Goal: Task Accomplishment & Management: Manage account settings

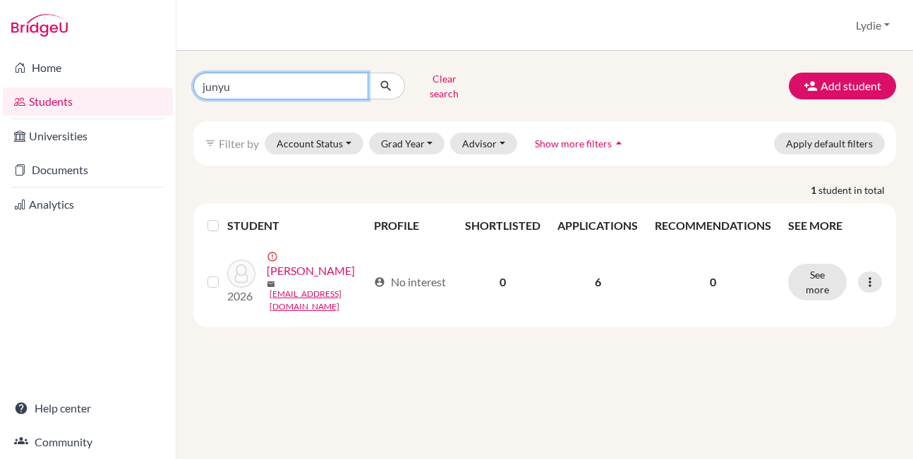
drag, startPoint x: 249, startPoint y: 80, endPoint x: 174, endPoint y: 79, distance: 75.5
click at [174, 79] on div "Home Students Universities Documents Analytics Help center Community Students o…" at bounding box center [456, 229] width 913 height 459
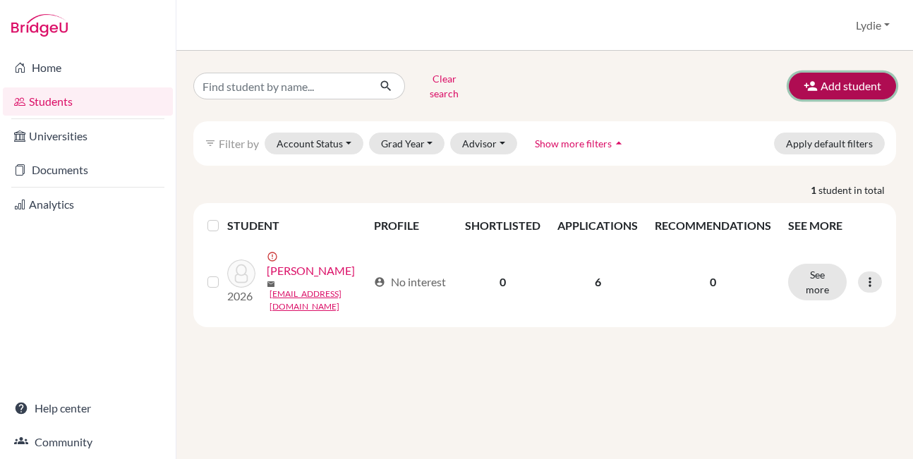
click at [848, 85] on button "Add student" at bounding box center [842, 86] width 107 height 27
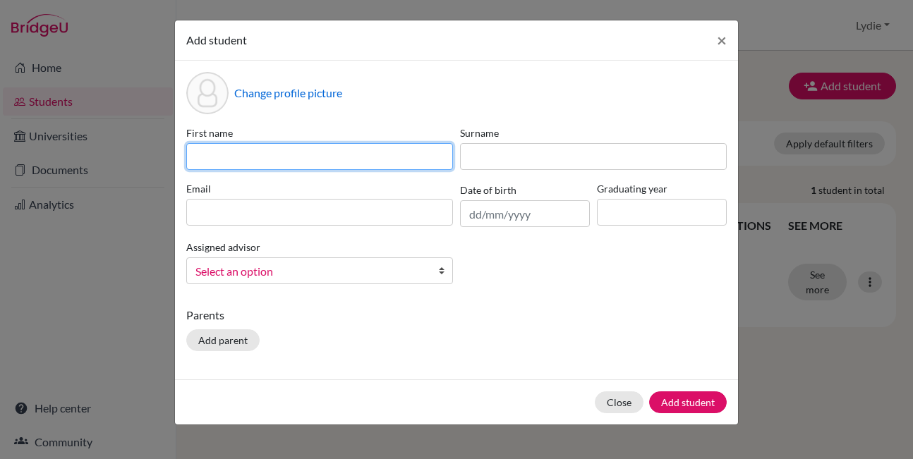
click at [246, 162] on input at bounding box center [319, 156] width 267 height 27
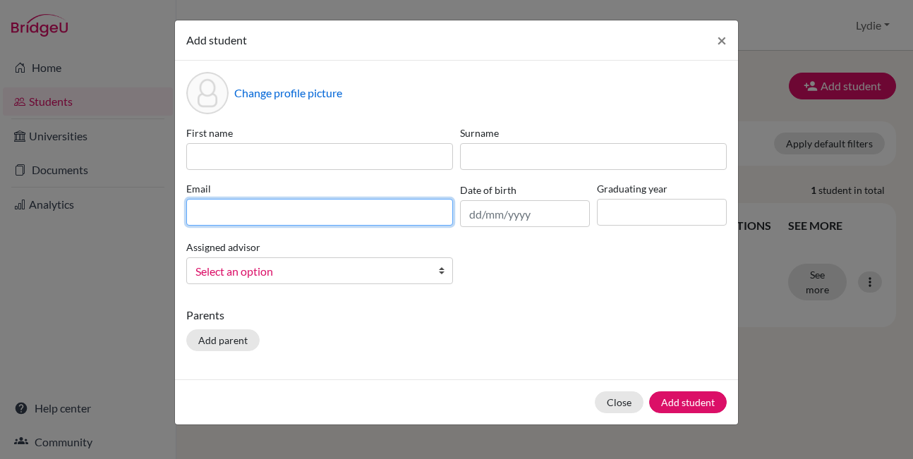
click at [227, 212] on div "Email" at bounding box center [320, 204] width 274 height 46
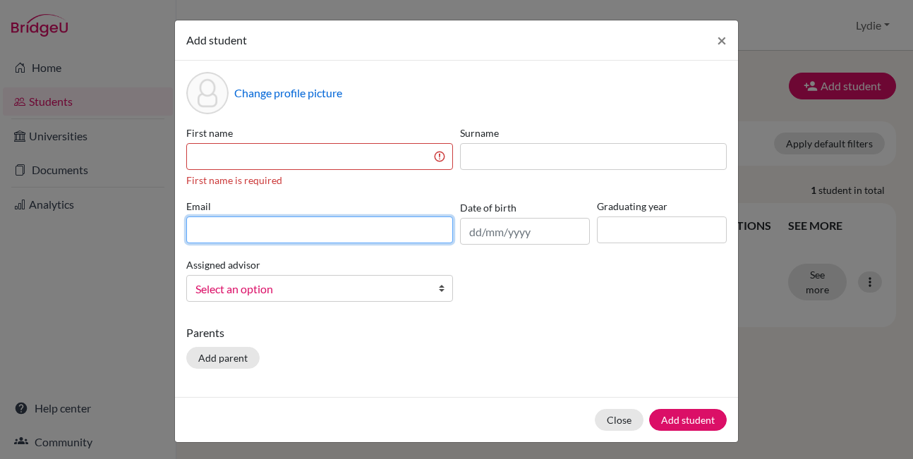
paste input "13671332964@163.com"
type input "13671332964@163.com"
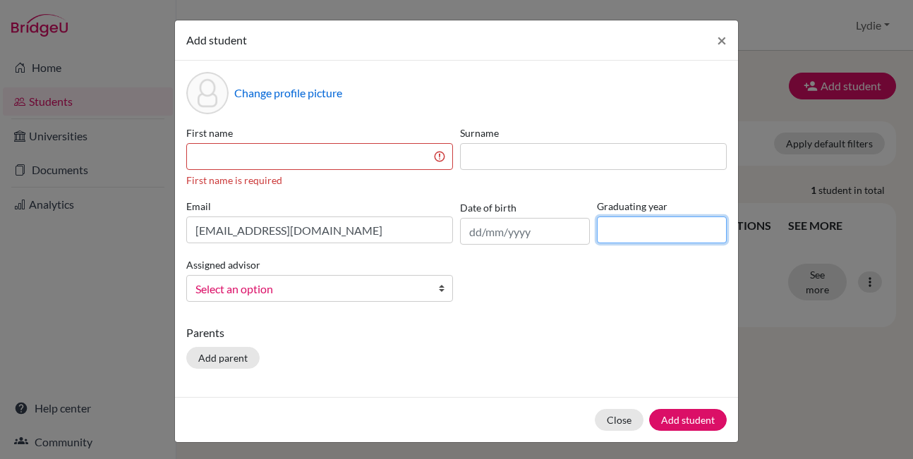
click at [620, 229] on input at bounding box center [662, 230] width 130 height 27
type input "2026"
click at [572, 293] on div "First name First name is required Surname Email 13671332964@163.com Date of bir…" at bounding box center [457, 220] width 548 height 188
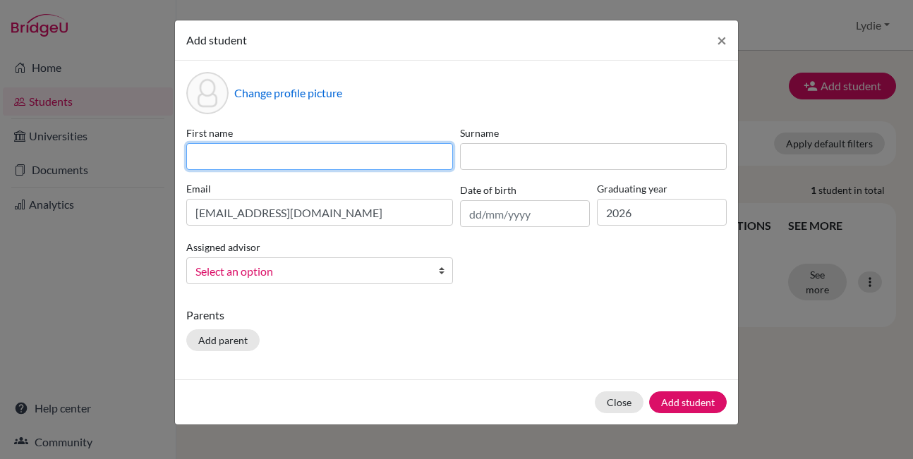
click at [246, 159] on input at bounding box center [319, 156] width 267 height 27
paste input "13671332964@163.com"
type input "13671332964@163.com"
drag, startPoint x: 336, startPoint y: 155, endPoint x: 137, endPoint y: 155, distance: 199.0
click at [137, 155] on div "Add student × Change profile picture First name 13671332964@163.com Surname Ema…" at bounding box center [456, 229] width 913 height 459
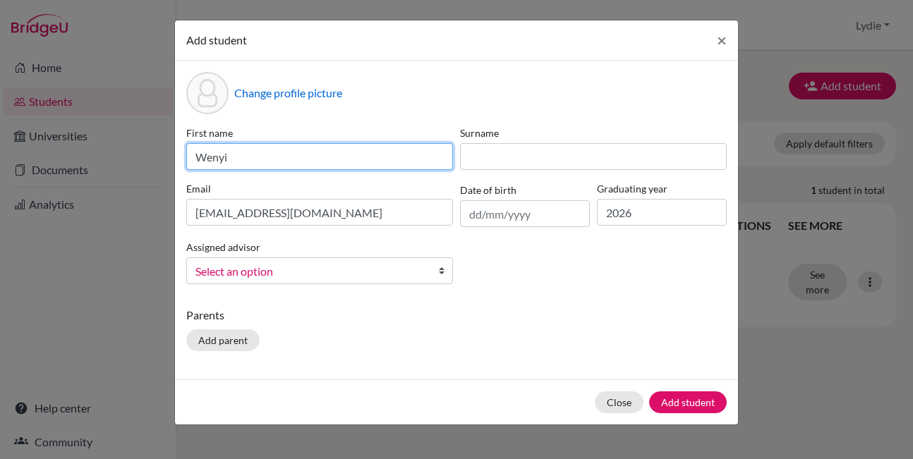
type input "Wenyi"
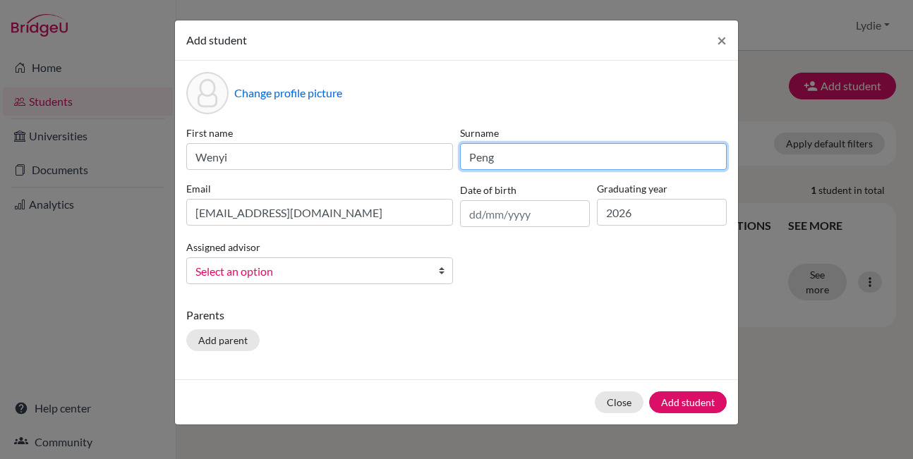
type input "Peng"
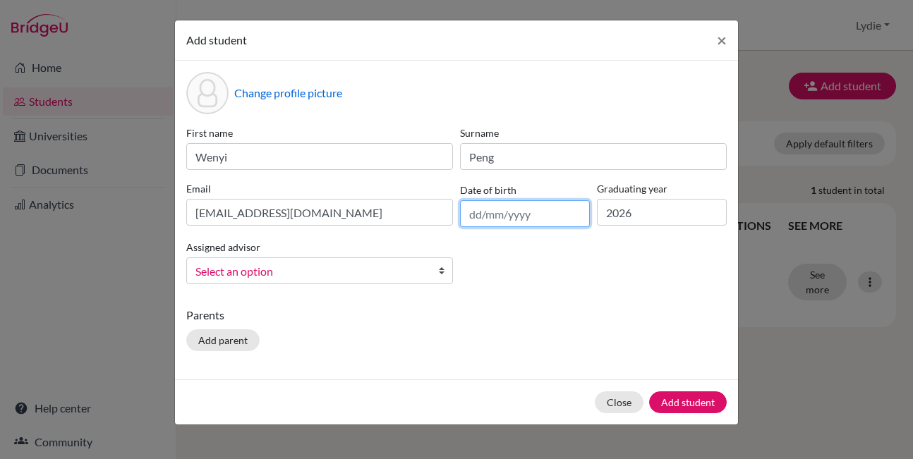
click at [517, 219] on input "text" at bounding box center [525, 213] width 130 height 27
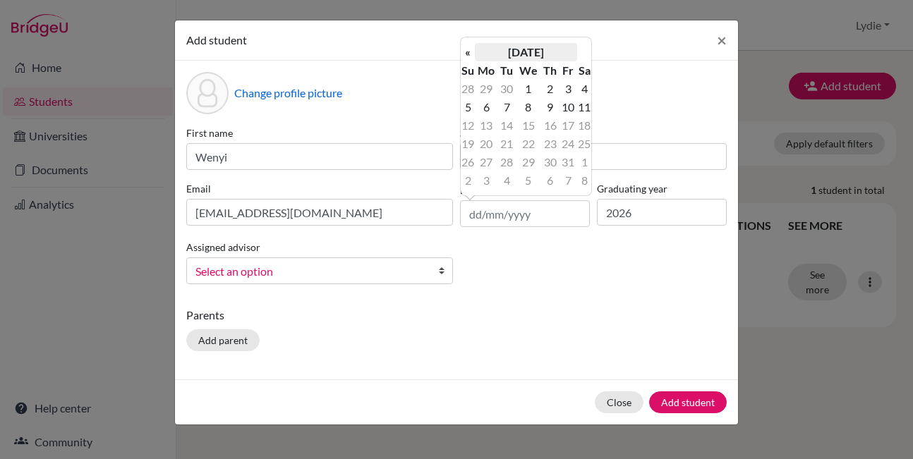
click at [528, 54] on th "October 2025" at bounding box center [526, 52] width 102 height 18
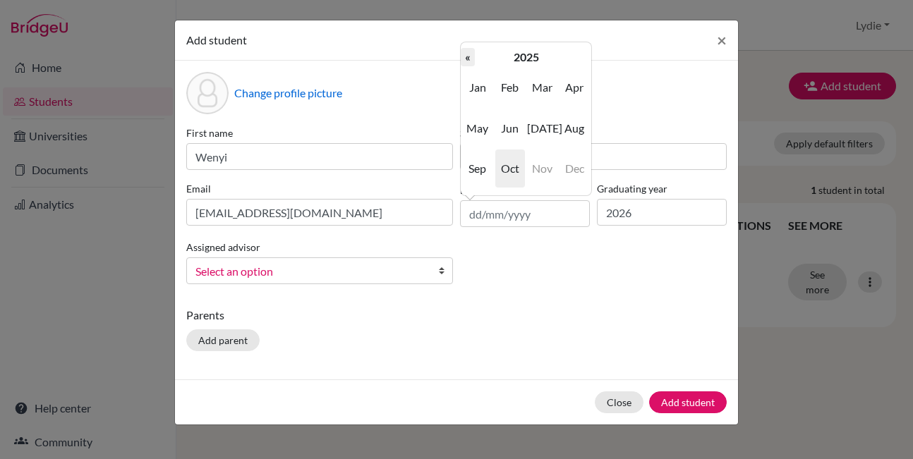
click at [469, 59] on th "«" at bounding box center [468, 57] width 14 height 18
click at [518, 56] on th "2024" at bounding box center [526, 57] width 102 height 18
click at [468, 56] on th "«" at bounding box center [468, 57] width 14 height 18
click at [514, 171] on span "2008" at bounding box center [510, 169] width 30 height 38
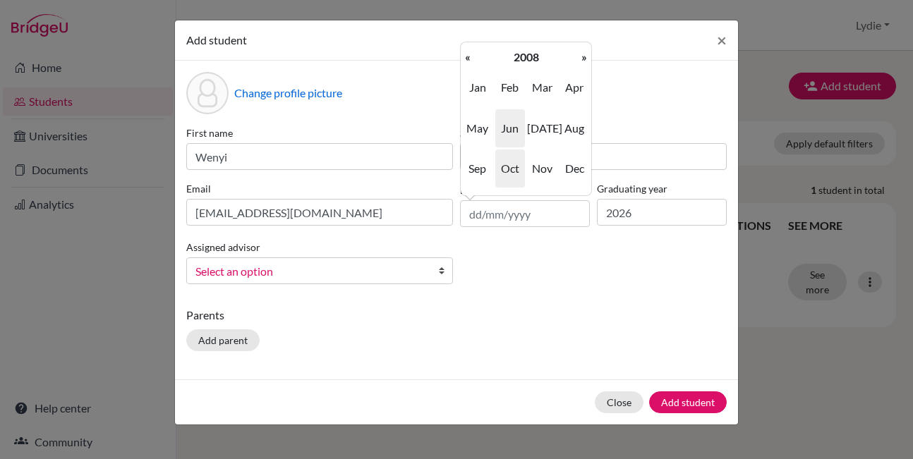
click at [510, 130] on span "Jun" at bounding box center [510, 128] width 30 height 38
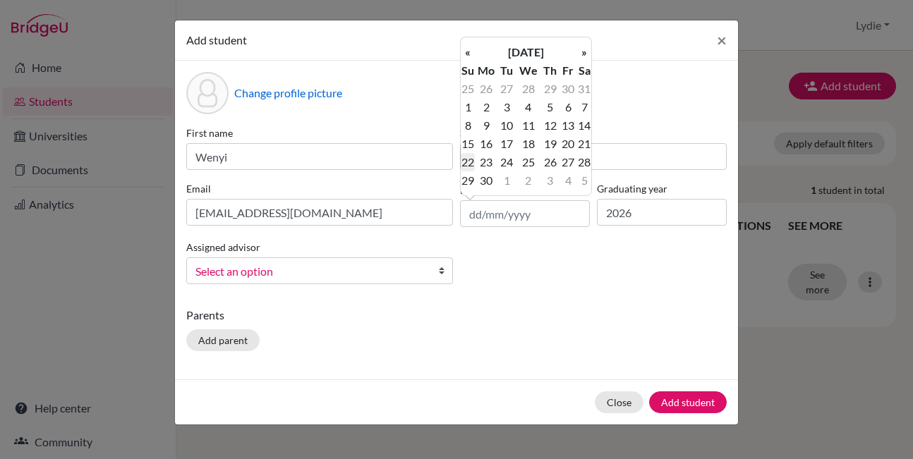
click at [469, 165] on td "22" at bounding box center [468, 162] width 14 height 18
type input "[DATE]"
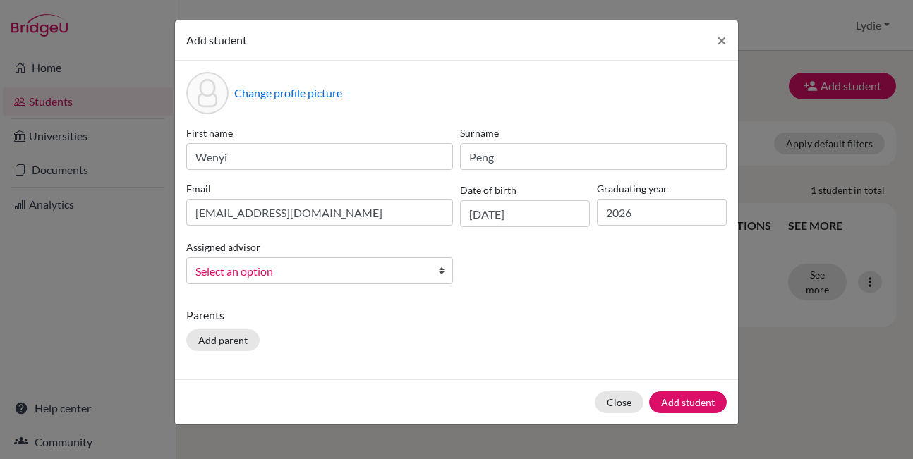
click at [531, 272] on div "First name Wenyi Surname Peng Email 13671332964@163.com Date of birth 22/06/200…" at bounding box center [457, 211] width 548 height 170
click at [679, 404] on button "Add student" at bounding box center [688, 403] width 78 height 22
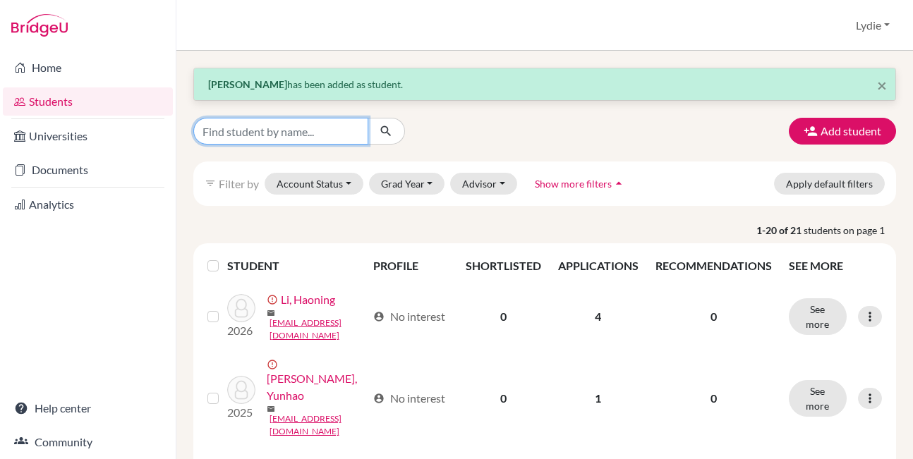
click at [241, 131] on input "Find student by name..." at bounding box center [280, 131] width 175 height 27
type input "wenyi"
click button "submit" at bounding box center [386, 131] width 37 height 27
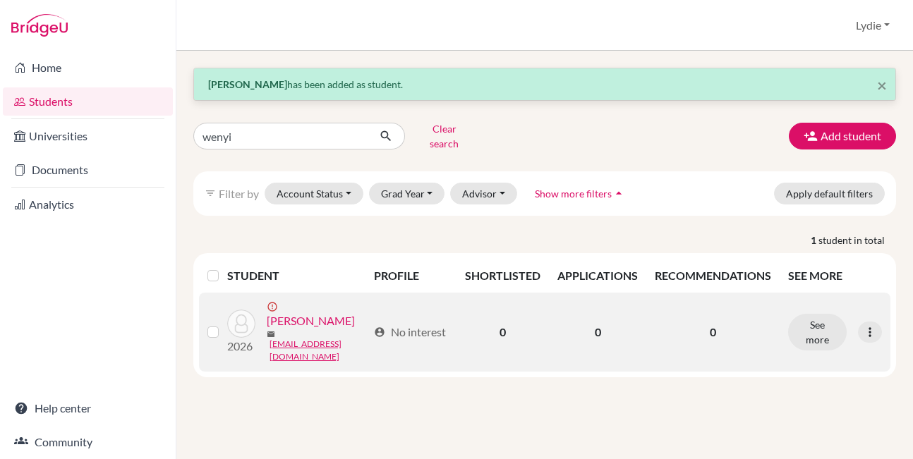
click at [299, 313] on link "[PERSON_NAME]" at bounding box center [311, 321] width 88 height 17
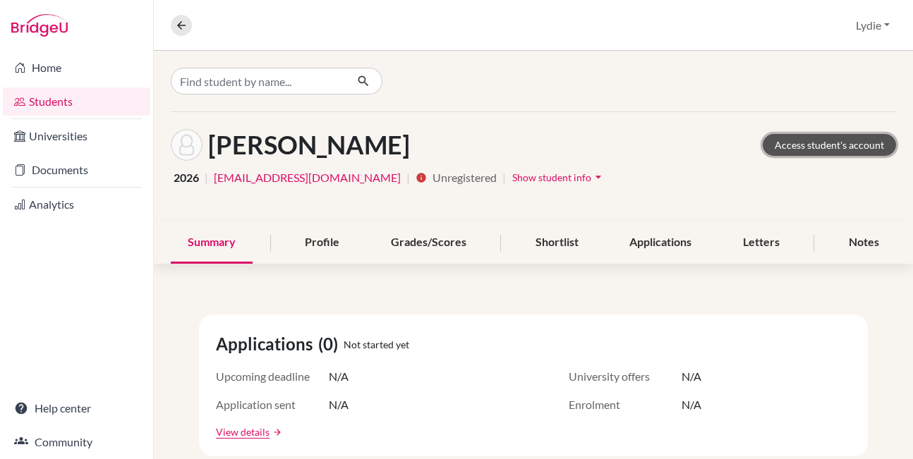
click at [797, 143] on link "Access student's account" at bounding box center [829, 145] width 133 height 22
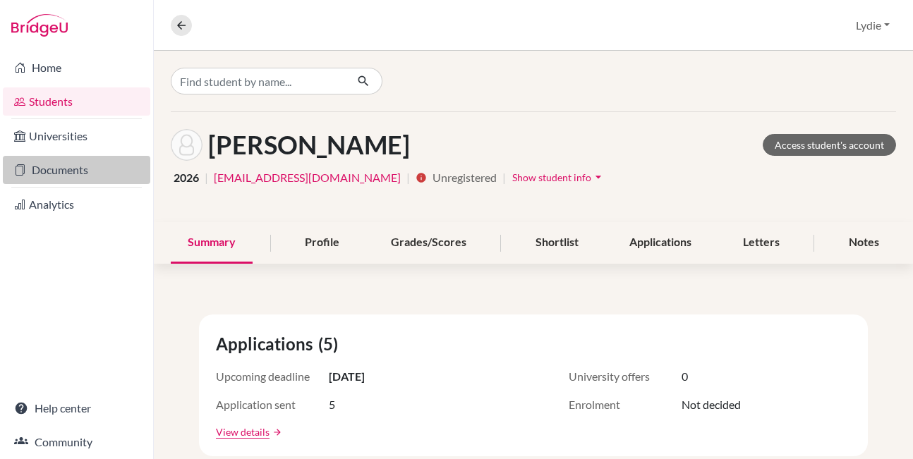
click at [62, 164] on link "Documents" at bounding box center [76, 170] width 147 height 28
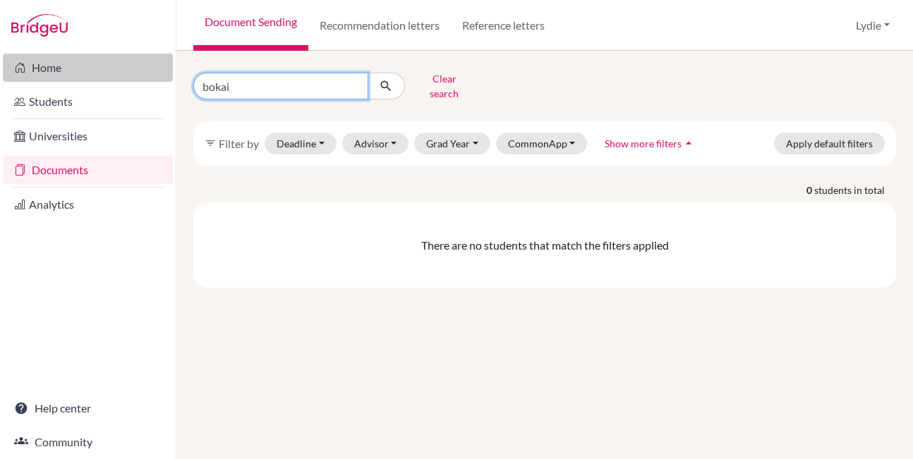
drag, startPoint x: 263, startPoint y: 82, endPoint x: 164, endPoint y: 73, distance: 98.5
click at [164, 73] on div "Home Students Universities Documents Analytics Help center Community Document S…" at bounding box center [456, 229] width 913 height 459
type input "wenyi"
click button "submit" at bounding box center [386, 86] width 37 height 27
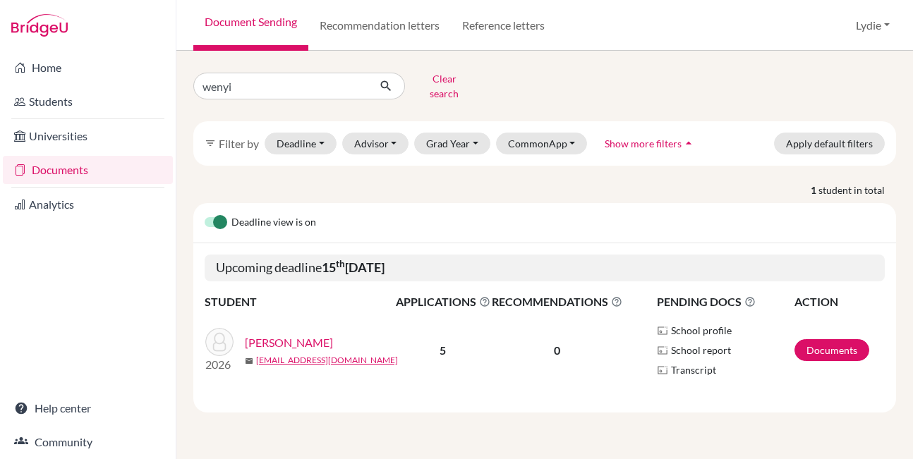
click at [274, 334] on link "[PERSON_NAME]" at bounding box center [289, 342] width 88 height 17
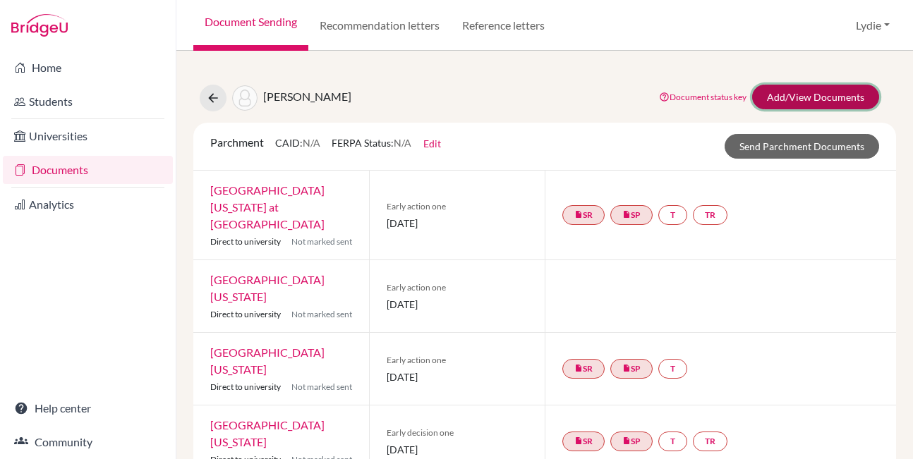
click at [797, 102] on link "Add/View Documents" at bounding box center [815, 97] width 127 height 25
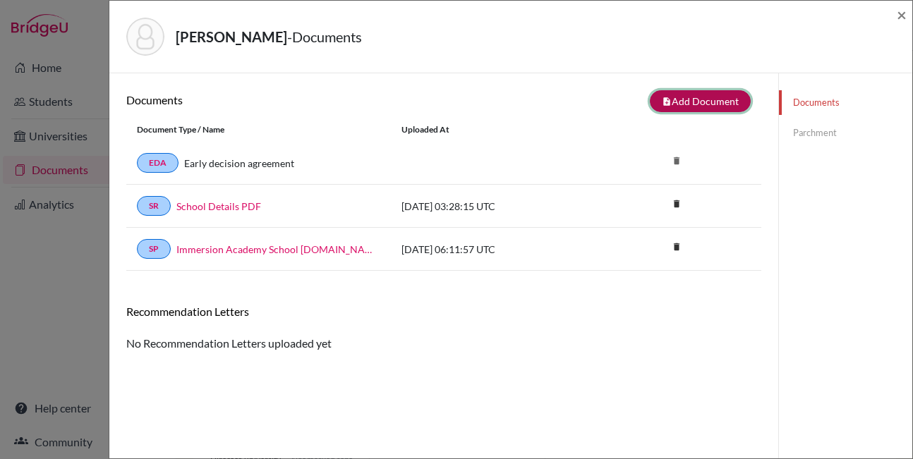
click at [675, 99] on button "note_add Add Document" at bounding box center [700, 101] width 101 height 22
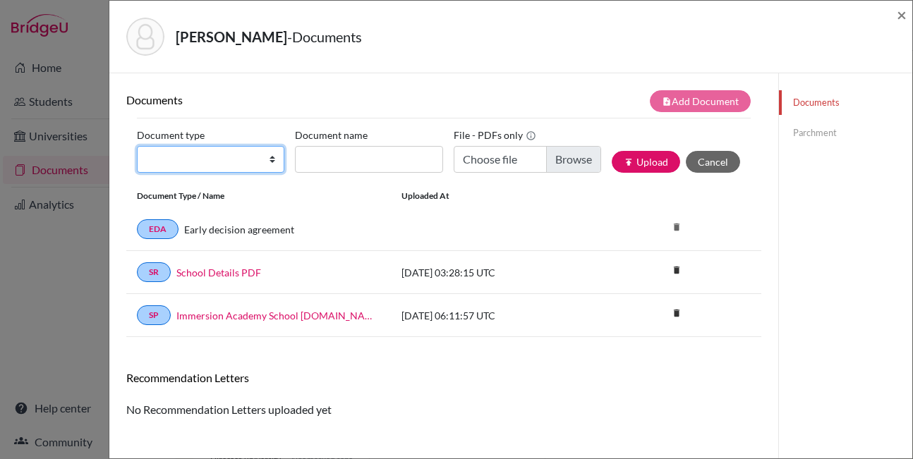
click at [210, 152] on select "Change explanation for Common App reports Counselor recommendation Fee waiver I…" at bounding box center [210, 159] width 147 height 27
select select "2"
click at [137, 146] on select "Change explanation for Common App reports Counselor recommendation Fee waiver I…" at bounding box center [210, 159] width 147 height 27
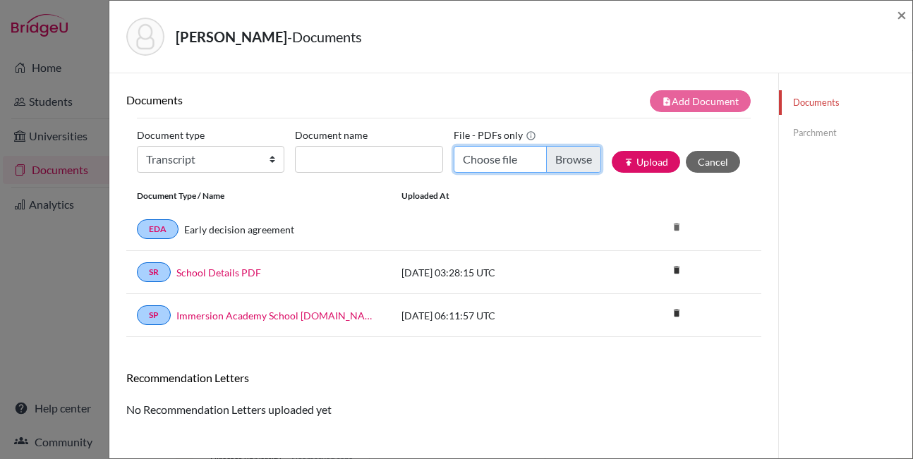
click at [558, 161] on input "Choose file" at bounding box center [527, 159] width 147 height 27
type input "C:\fakepath\Wenyi_Peng-Immersion_Transcript.pdf"
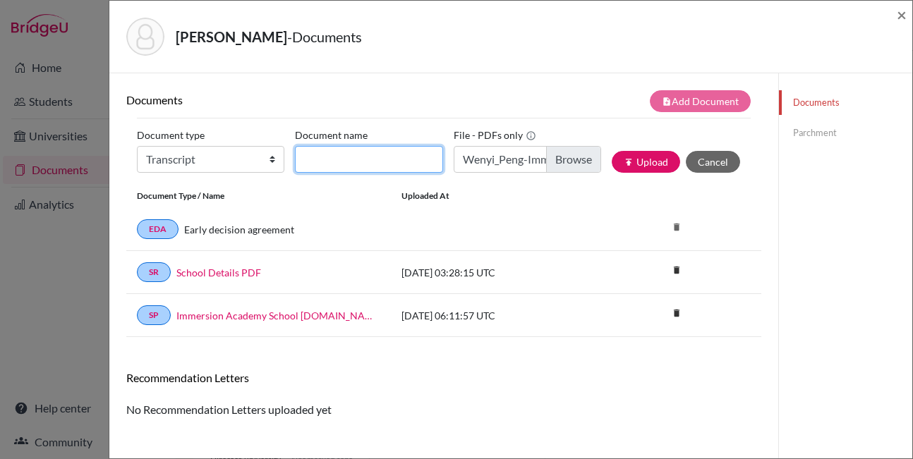
click at [354, 166] on input "Document name" at bounding box center [368, 159] width 147 height 27
type input "Transcript"
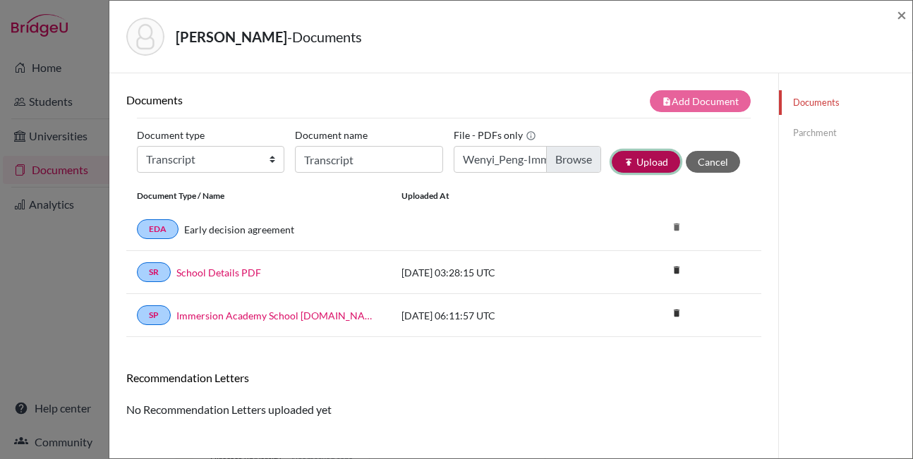
click at [625, 164] on button "publish Upload" at bounding box center [646, 162] width 68 height 22
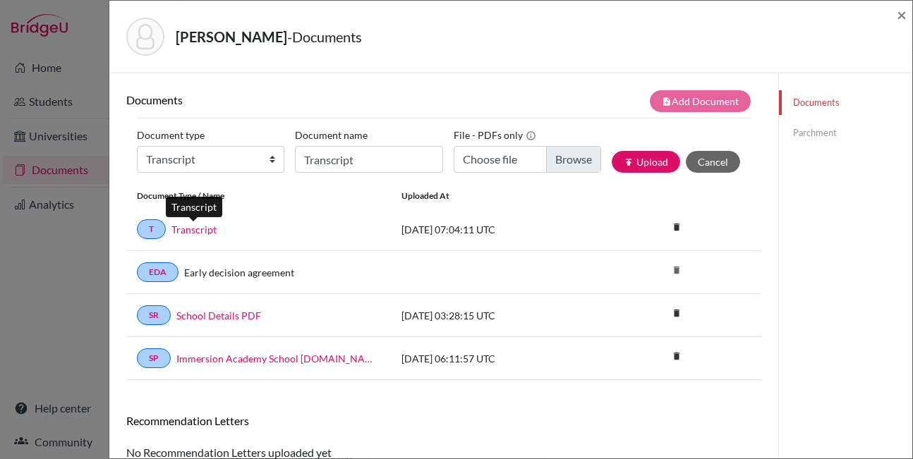
click at [195, 229] on link "Transcript" at bounding box center [193, 229] width 45 height 15
click at [821, 133] on link "Parchment" at bounding box center [845, 133] width 133 height 25
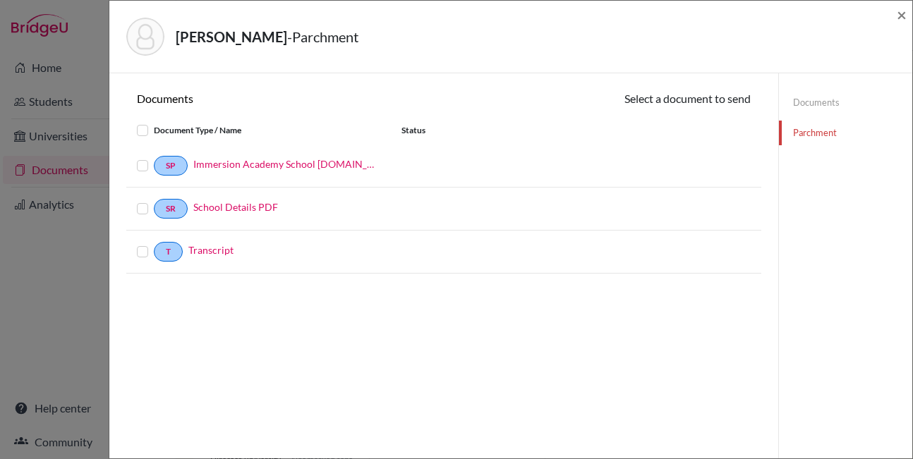
click at [154, 243] on label at bounding box center [154, 243] width 0 height 0
click at [0, 0] on input "checkbox" at bounding box center [0, 0] width 0 height 0
click at [154, 159] on label at bounding box center [154, 159] width 0 height 0
click at [0, 0] on input "checkbox" at bounding box center [0, 0] width 0 height 0
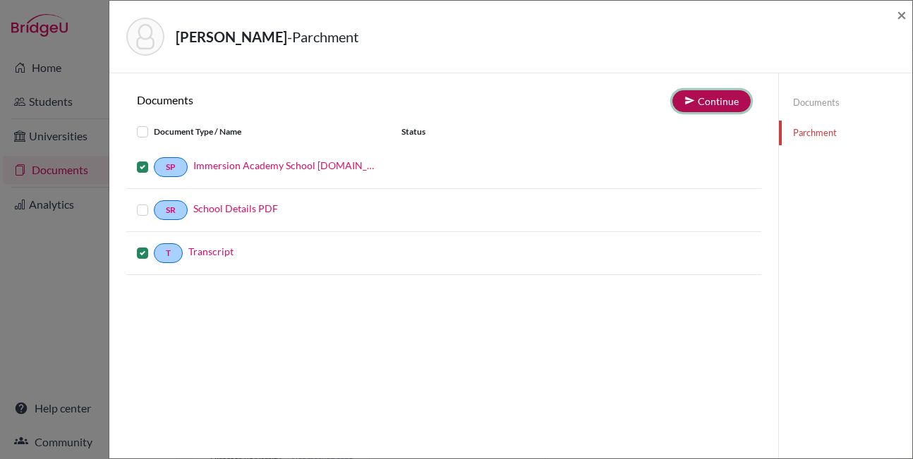
click at [701, 106] on button "Continue" at bounding box center [712, 101] width 78 height 22
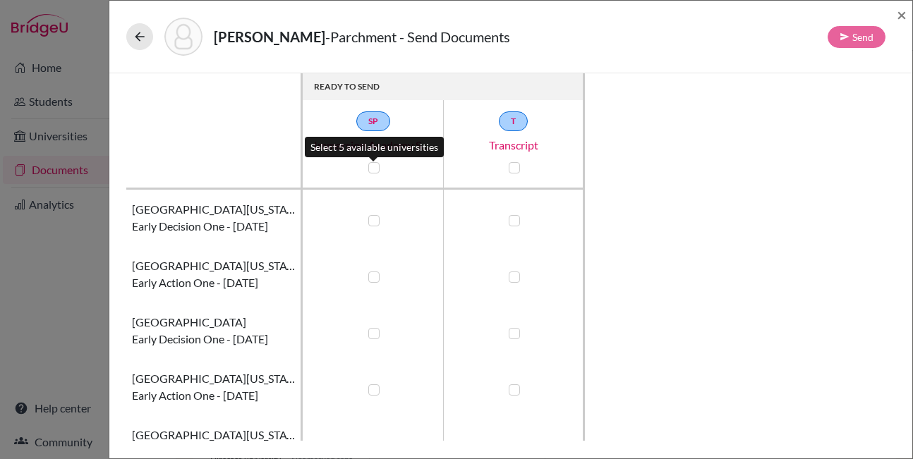
click at [375, 164] on label at bounding box center [373, 167] width 11 height 11
click at [375, 164] on input "checkbox" at bounding box center [370, 166] width 11 height 14
checkbox input "true"
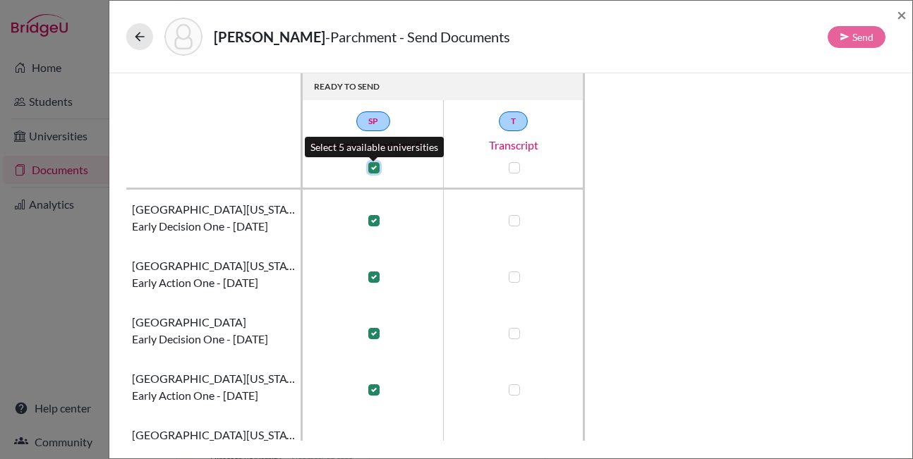
checkbox input "true"
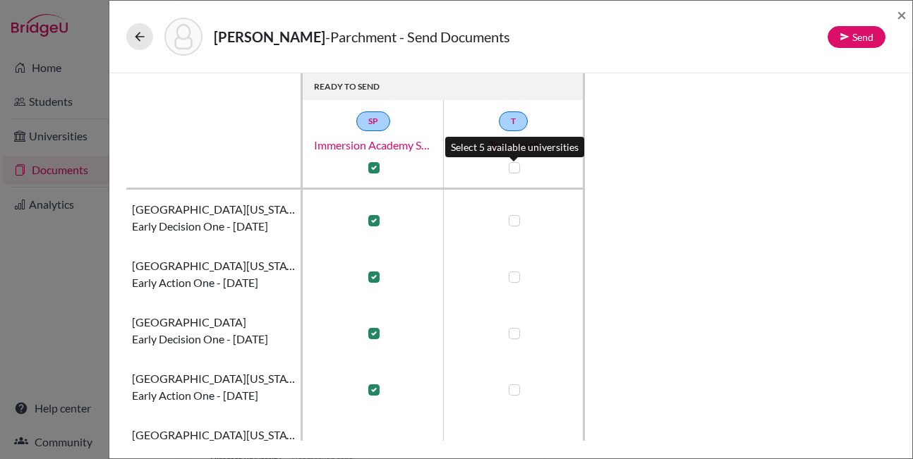
click at [512, 167] on label at bounding box center [514, 167] width 11 height 11
click at [512, 167] on input "checkbox" at bounding box center [510, 166] width 11 height 14
checkbox input "true"
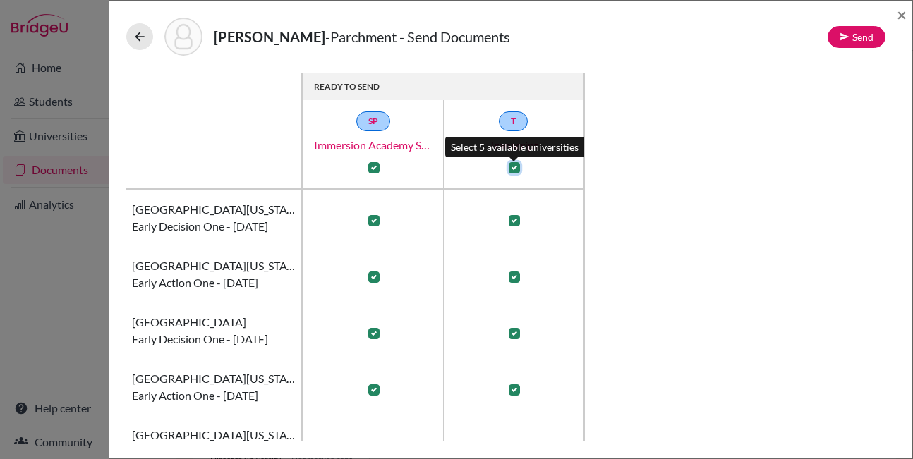
checkbox input "true"
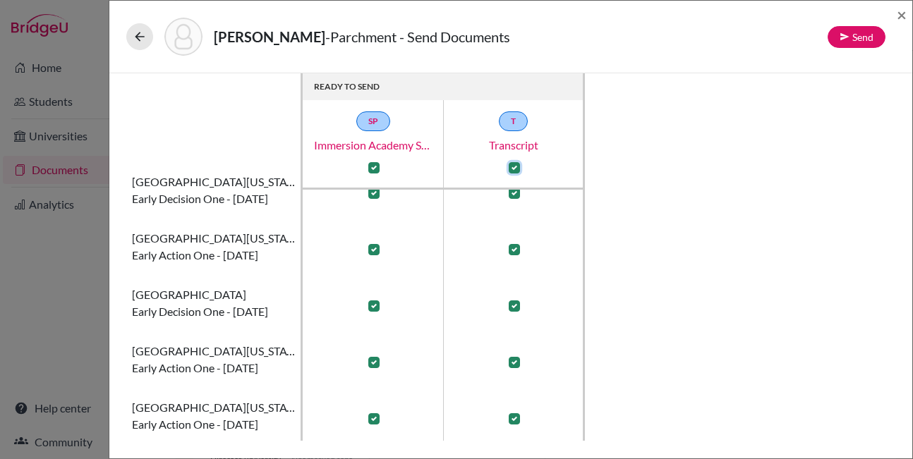
scroll to position [31, 0]
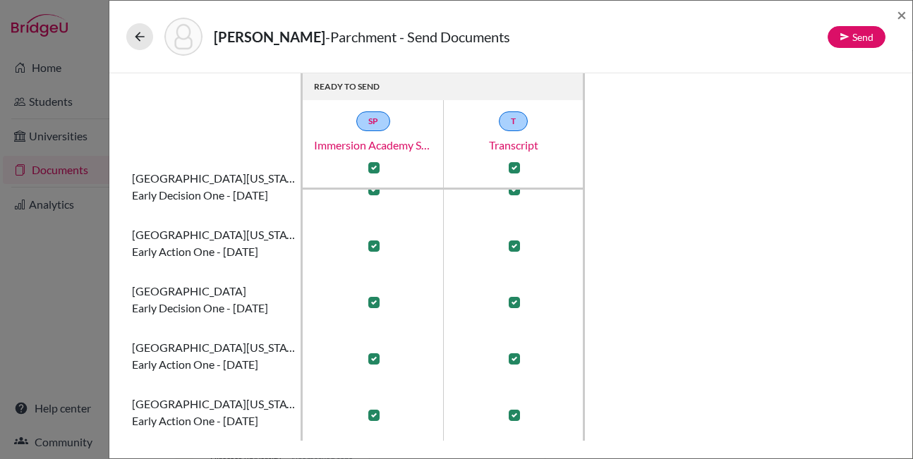
click at [653, 223] on div "READY TO SEND SP Immersion Academy School Profile.school_wide T Transcript Univ…" at bounding box center [510, 257] width 769 height 368
click at [850, 36] on button "Send" at bounding box center [857, 37] width 58 height 22
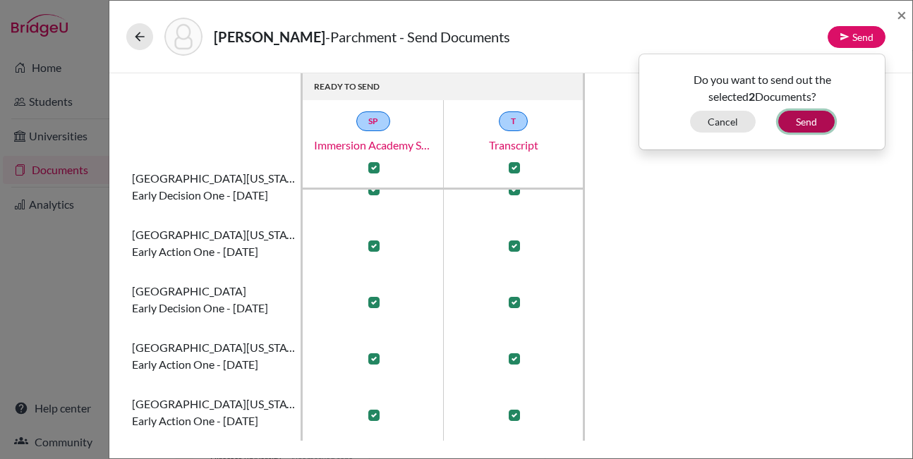
click at [809, 114] on button "Send" at bounding box center [806, 122] width 56 height 22
checkbox input "false"
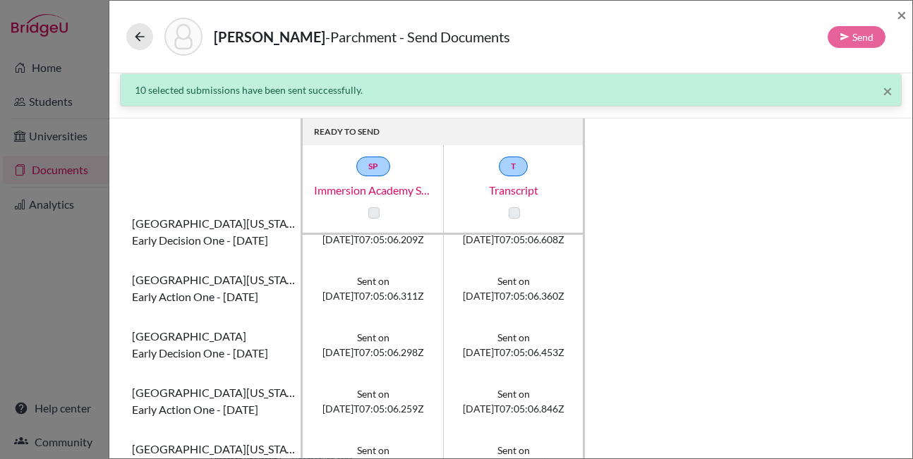
click at [766, 238] on div "READY TO SEND SP Immersion Academy School Profile.school_wide T Transcript Univ…" at bounding box center [510, 303] width 769 height 368
click at [136, 39] on icon at bounding box center [140, 37] width 14 height 14
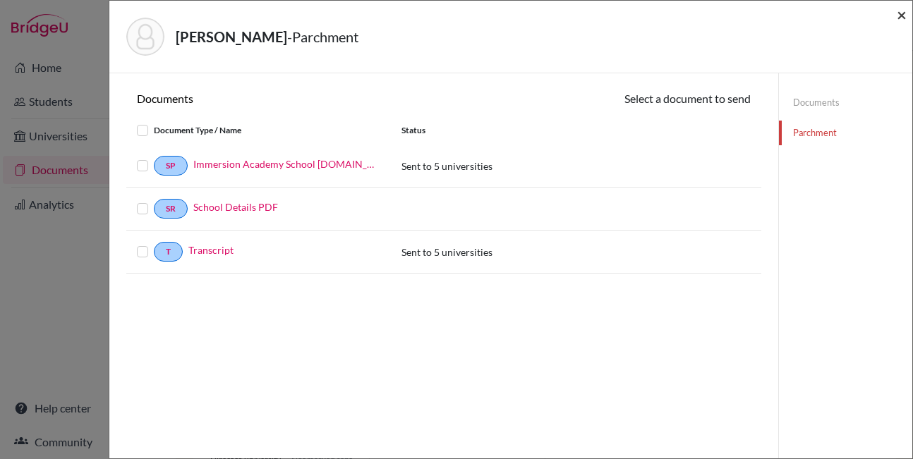
click at [899, 15] on span "×" at bounding box center [902, 14] width 10 height 20
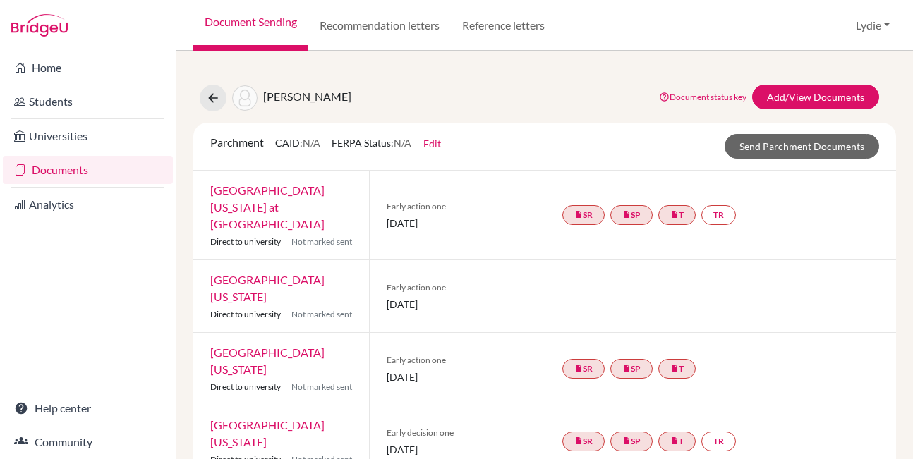
click at [769, 296] on div at bounding box center [720, 296] width 351 height 72
click at [721, 432] on link "TR" at bounding box center [718, 442] width 35 height 20
click at [783, 418] on div "insert_drive_file SR insert_drive_file SP insert_drive_file T TR Teacher recomm…" at bounding box center [720, 442] width 351 height 72
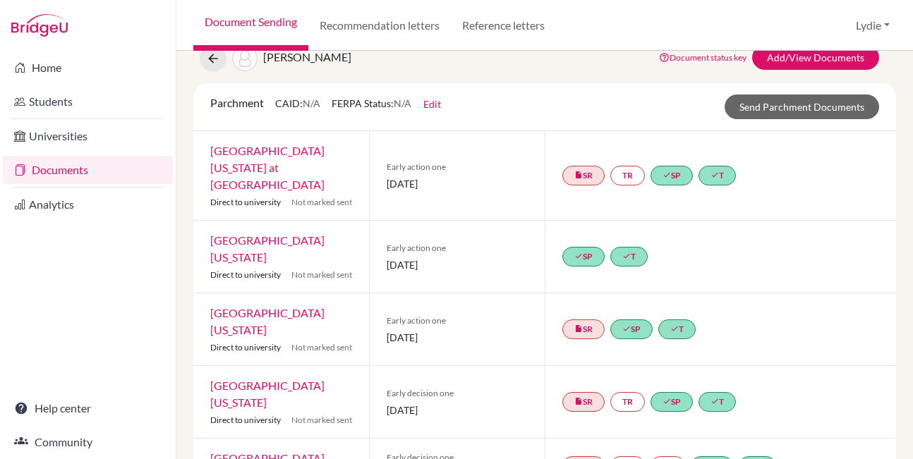
scroll to position [40, 0]
click at [625, 251] on icon "done" at bounding box center [626, 255] width 8 height 8
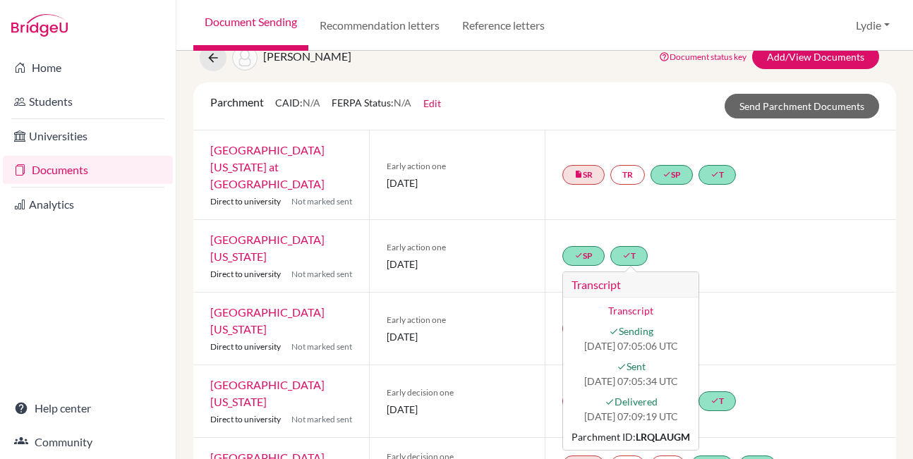
click at [708, 239] on div "done SP done T Transcript Transcript done Sending [DATE] 07:05:06 UTC done Sent…" at bounding box center [720, 256] width 351 height 72
